Goal: Transaction & Acquisition: Purchase product/service

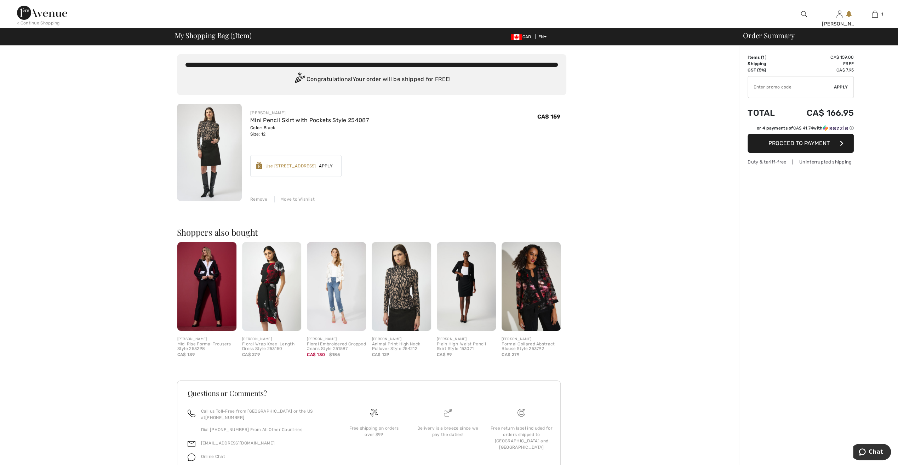
click at [218, 147] on img at bounding box center [209, 152] width 65 height 97
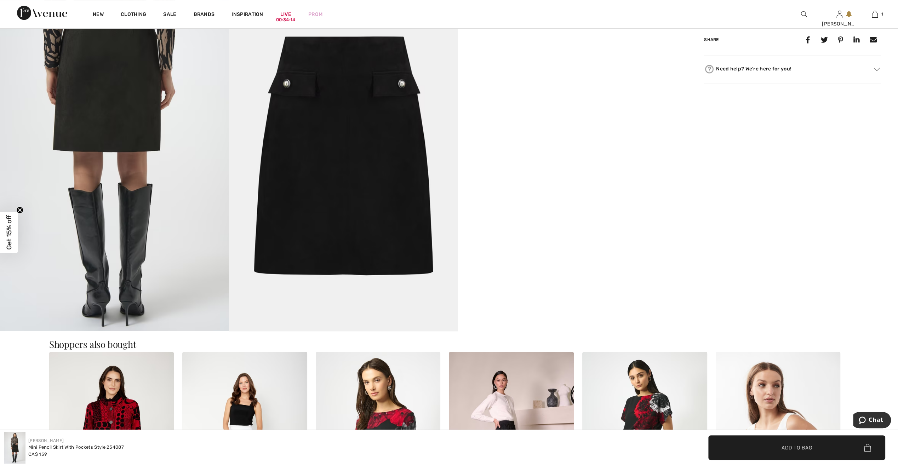
scroll to position [637, 0]
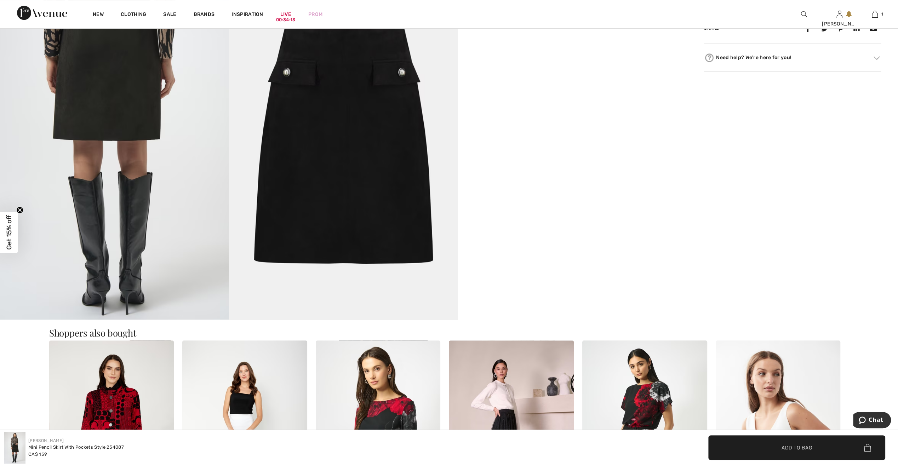
click at [566, 91] on video "Your browser does not support the video tag." at bounding box center [572, 33] width 229 height 115
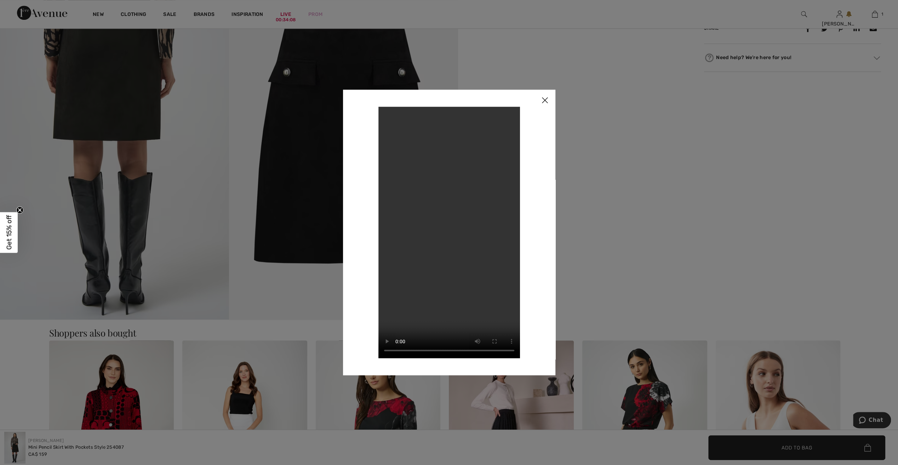
click at [547, 99] on img at bounding box center [544, 101] width 21 height 22
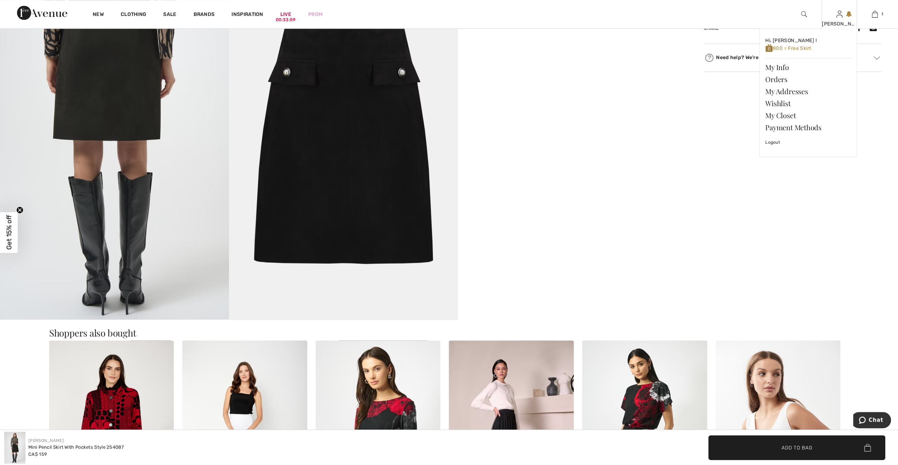
click at [842, 18] on img at bounding box center [840, 14] width 6 height 8
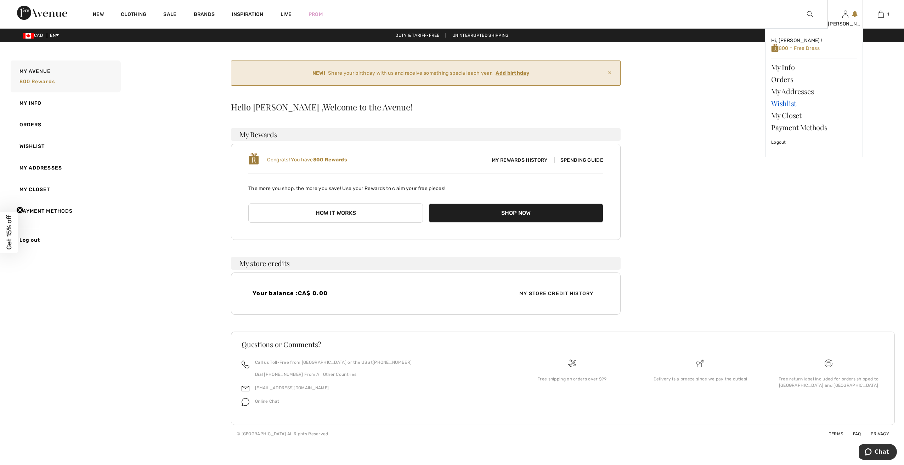
click at [793, 101] on link "Wishlist" at bounding box center [814, 103] width 86 height 12
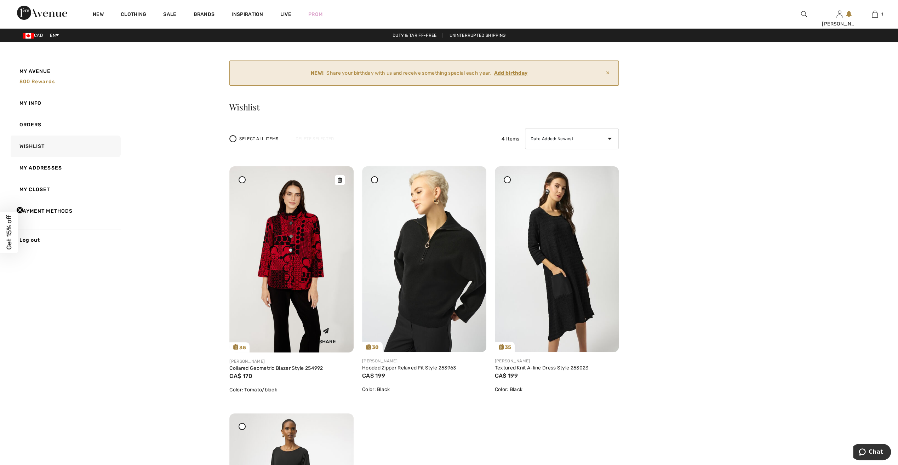
click at [325, 246] on img at bounding box center [291, 259] width 124 height 186
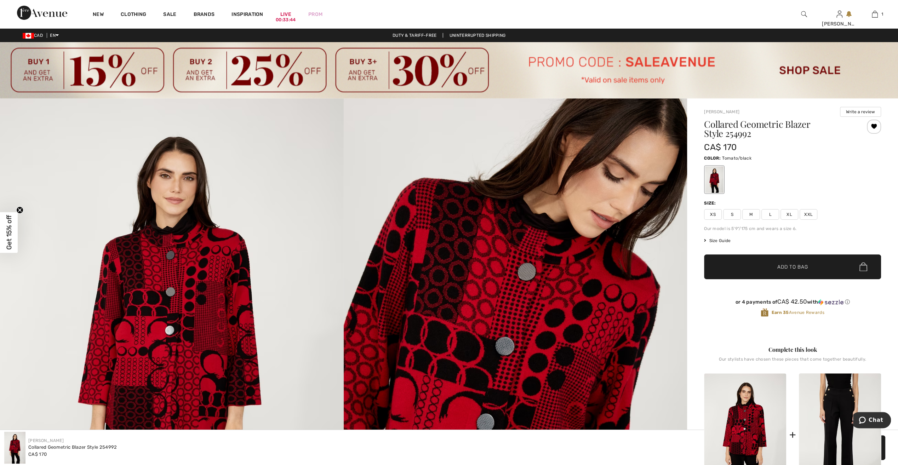
click at [772, 214] on span "L" at bounding box center [771, 214] width 18 height 11
click at [784, 274] on span "✔ Added to Bag Add to Bag" at bounding box center [792, 267] width 177 height 25
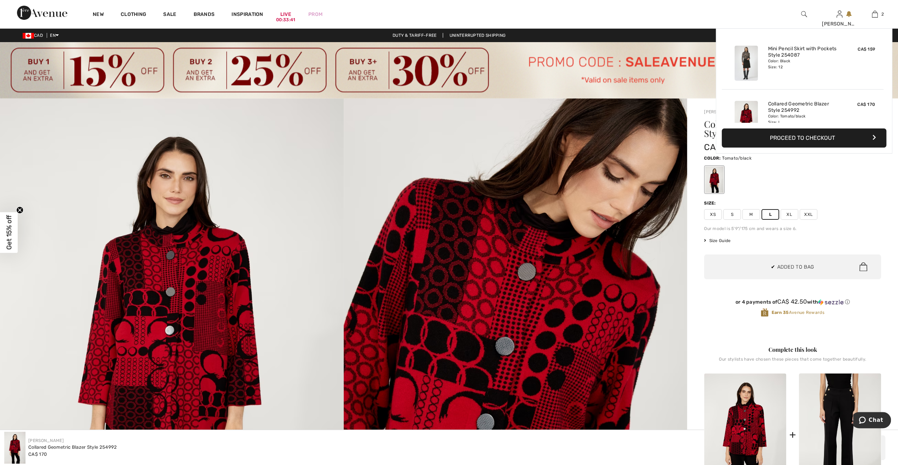
scroll to position [22, 0]
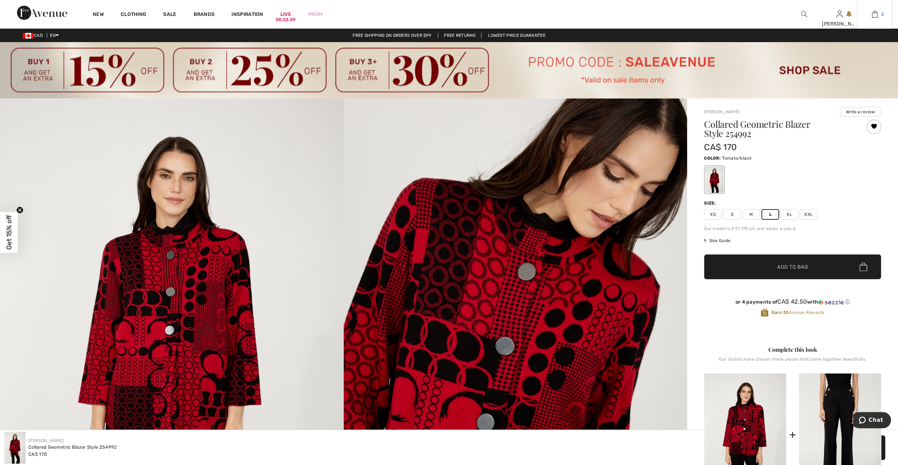
click at [874, 14] on img at bounding box center [875, 14] width 6 height 8
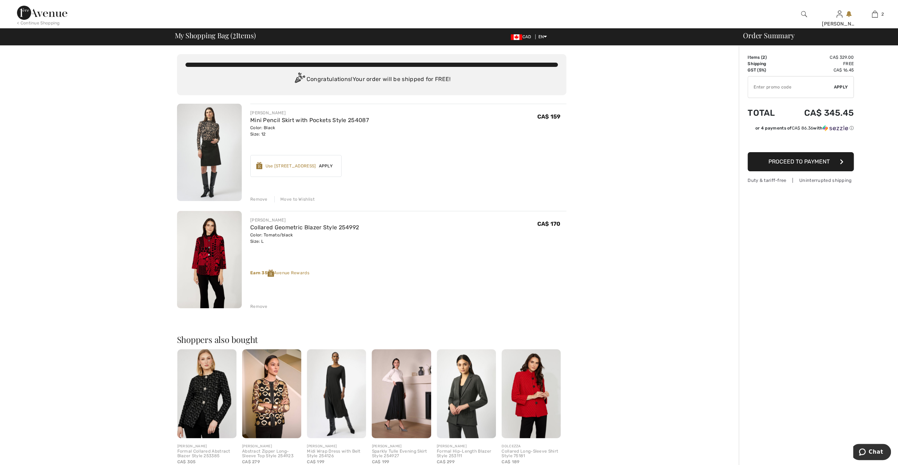
click at [775, 87] on input "TEXT" at bounding box center [791, 86] width 86 height 21
type input "LIVE10"
click at [845, 85] on span "Apply" at bounding box center [841, 87] width 14 height 6
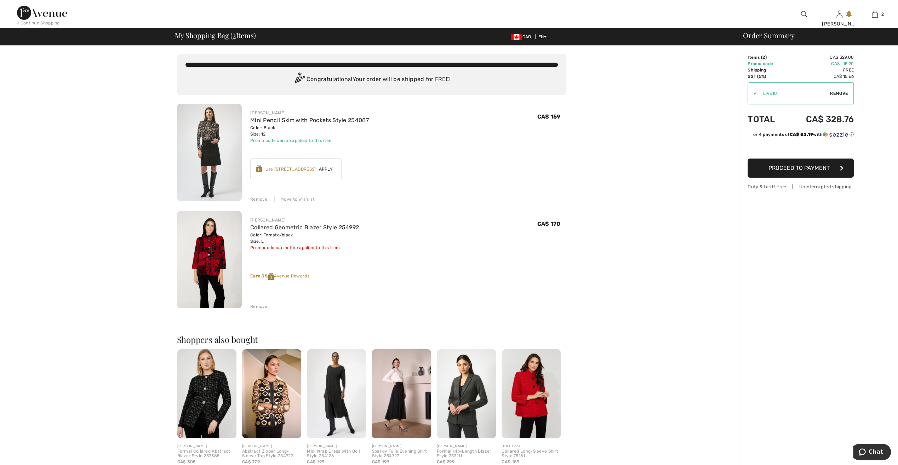
click at [301, 198] on div "Move to Wishlist" at bounding box center [294, 199] width 40 height 6
